Goal: Go to known website: Go to known website

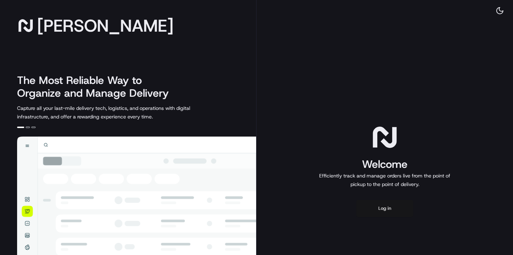
click at [381, 208] on button "Log in" at bounding box center [384, 208] width 57 height 17
